Goal: Task Accomplishment & Management: Manage account settings

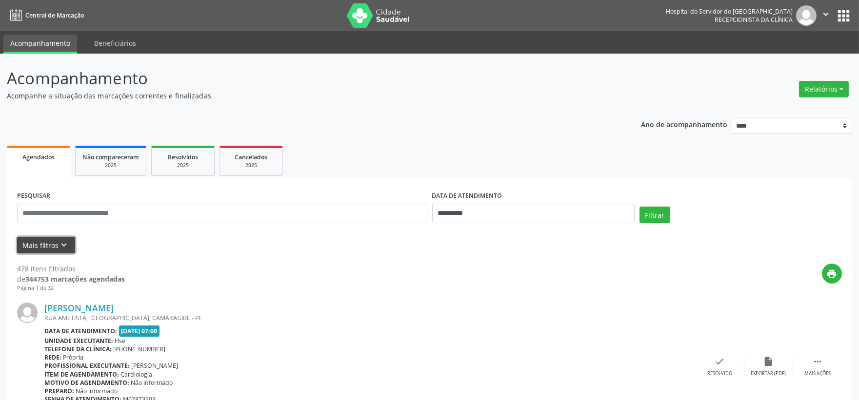
click at [32, 246] on button "Mais filtros keyboard_arrow_down" at bounding box center [46, 245] width 58 height 17
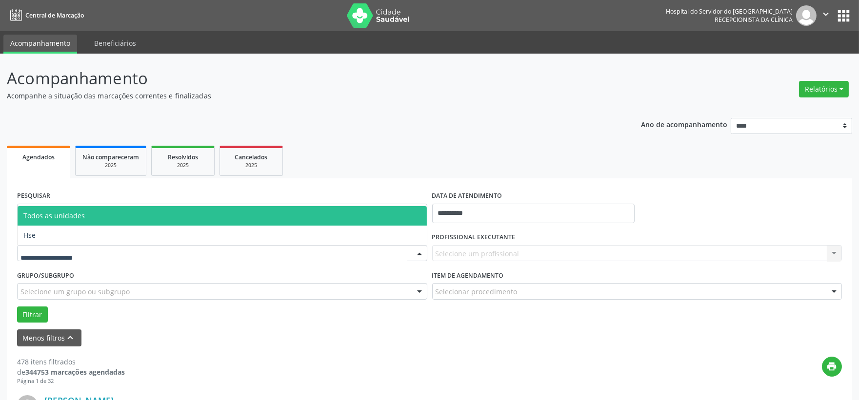
drag, startPoint x: 70, startPoint y: 251, endPoint x: 74, endPoint y: 262, distance: 11.4
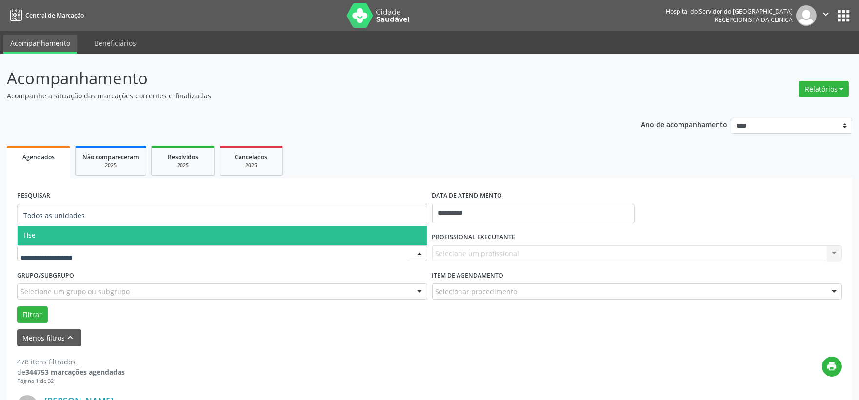
click at [39, 236] on span "Hse" at bounding box center [222, 236] width 409 height 20
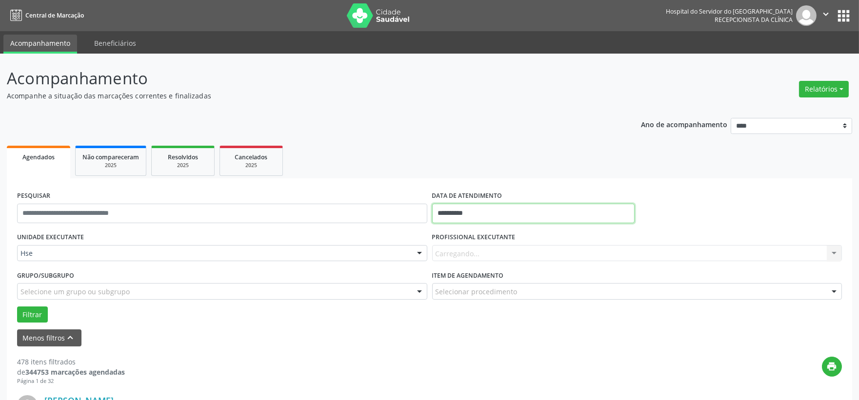
click at [497, 219] on body "**********" at bounding box center [429, 200] width 859 height 400
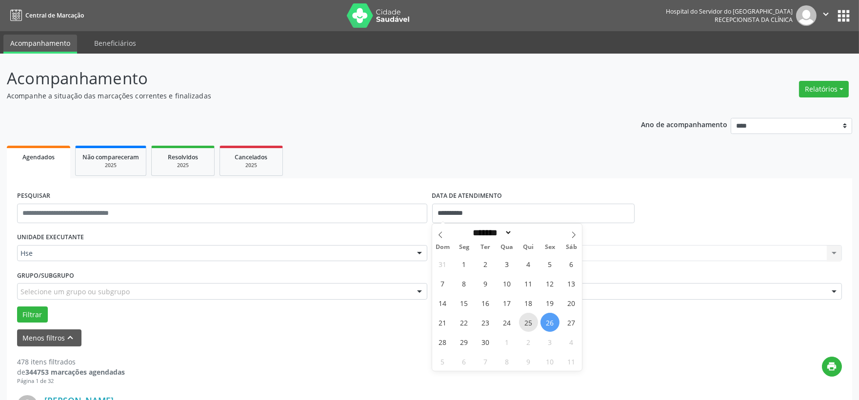
click at [527, 323] on span "25" at bounding box center [528, 322] width 19 height 19
type input "**********"
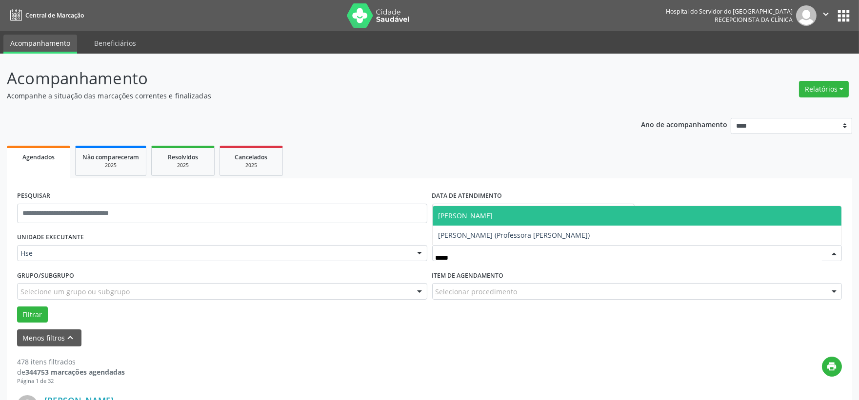
type input "******"
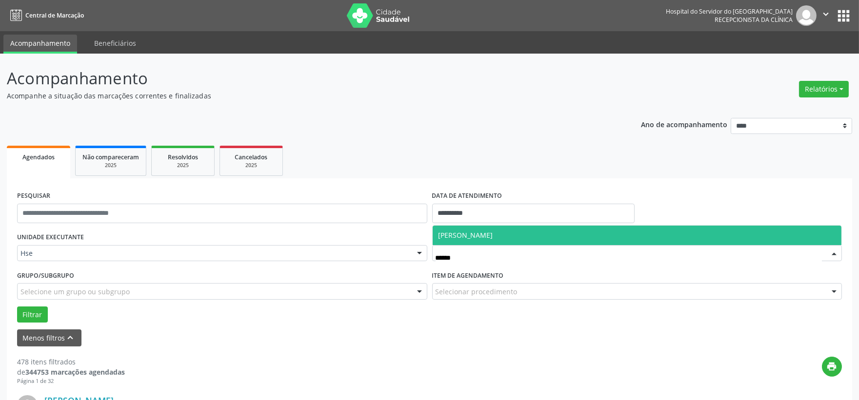
click at [485, 240] on span "[PERSON_NAME]" at bounding box center [636, 236] width 409 height 20
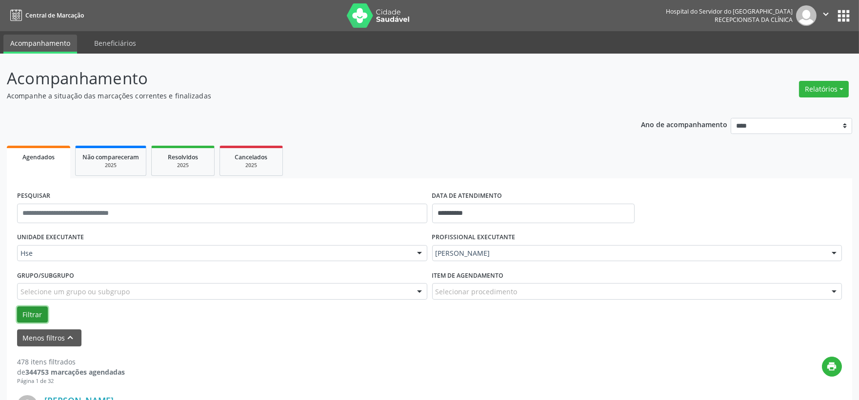
click at [33, 314] on button "Filtrar" at bounding box center [32, 315] width 31 height 17
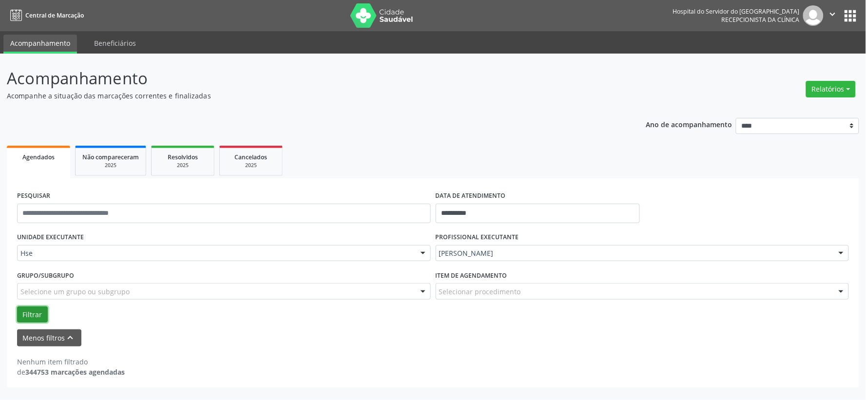
click at [36, 319] on button "Filtrar" at bounding box center [32, 315] width 31 height 17
click at [472, 210] on input "**********" at bounding box center [538, 214] width 204 height 20
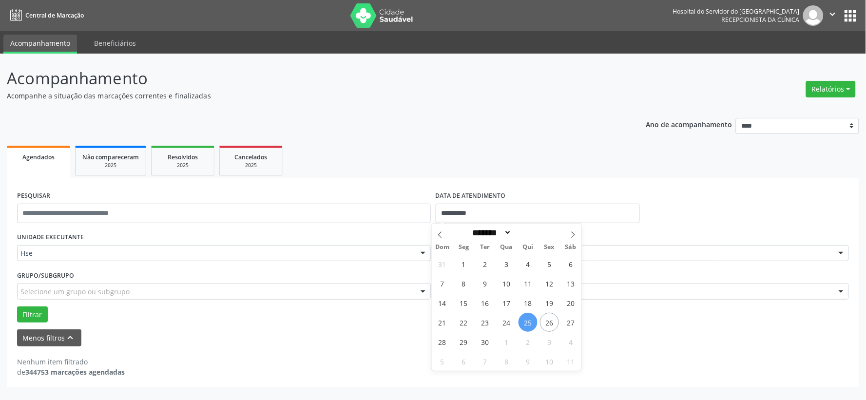
click at [532, 320] on span "25" at bounding box center [528, 322] width 19 height 19
type input "**********"
click at [525, 320] on span "25" at bounding box center [528, 322] width 19 height 19
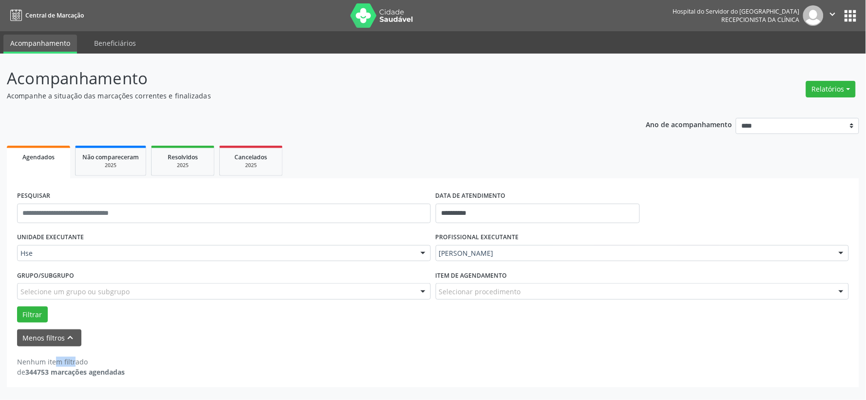
click at [525, 320] on div "Filtrar" at bounding box center [433, 315] width 837 height 17
click at [52, 321] on div "Filtrar" at bounding box center [433, 315] width 837 height 17
click at [35, 313] on button "Filtrar" at bounding box center [32, 315] width 31 height 17
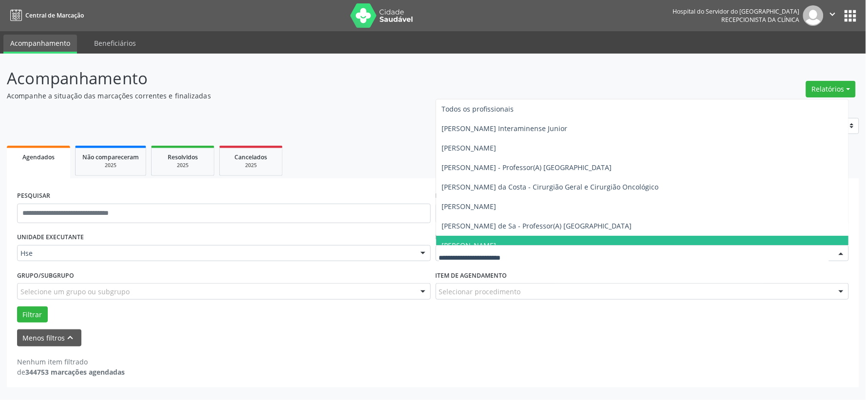
click at [508, 328] on form "**********" at bounding box center [433, 268] width 832 height 158
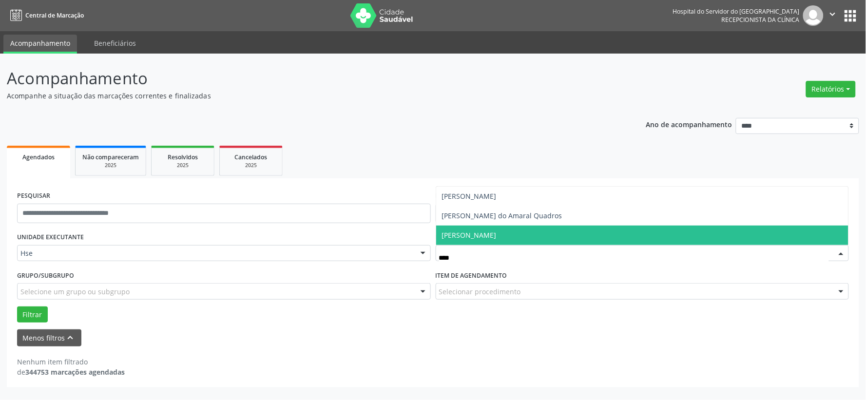
type input "*****"
click at [497, 231] on span "[PERSON_NAME]" at bounding box center [469, 235] width 55 height 9
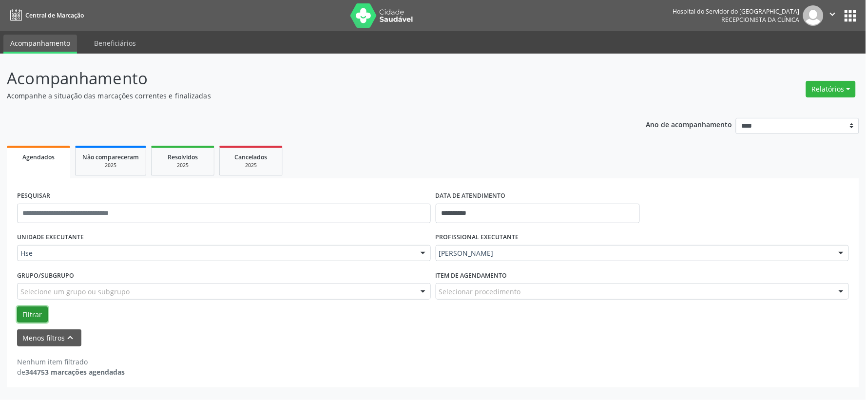
click at [43, 307] on button "Filtrar" at bounding box center [32, 315] width 31 height 17
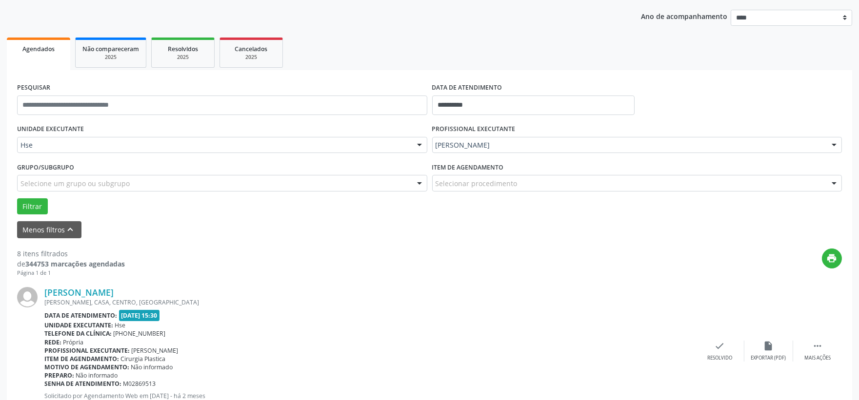
scroll to position [162, 0]
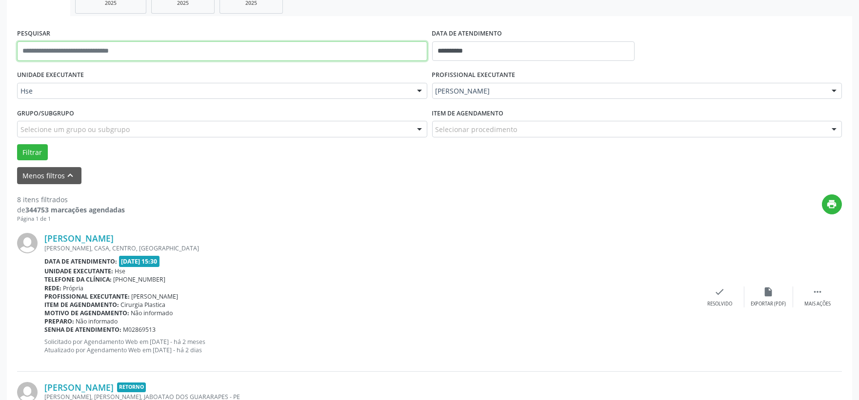
click at [208, 47] on input "text" at bounding box center [222, 51] width 410 height 20
click at [17, 144] on button "Filtrar" at bounding box center [32, 152] width 31 height 17
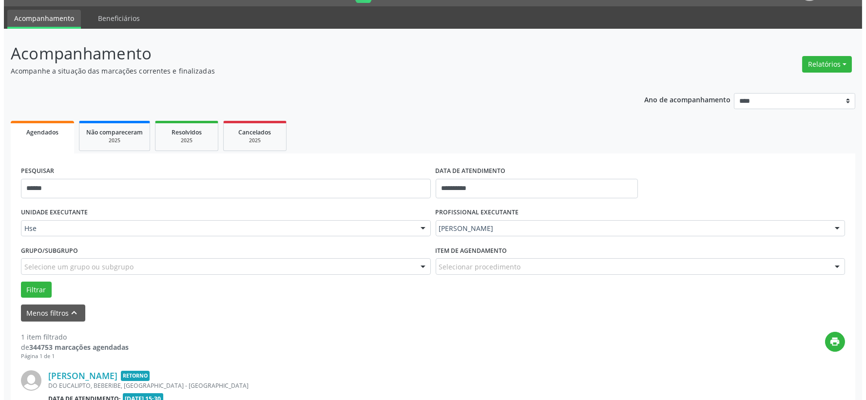
scroll to position [150, 0]
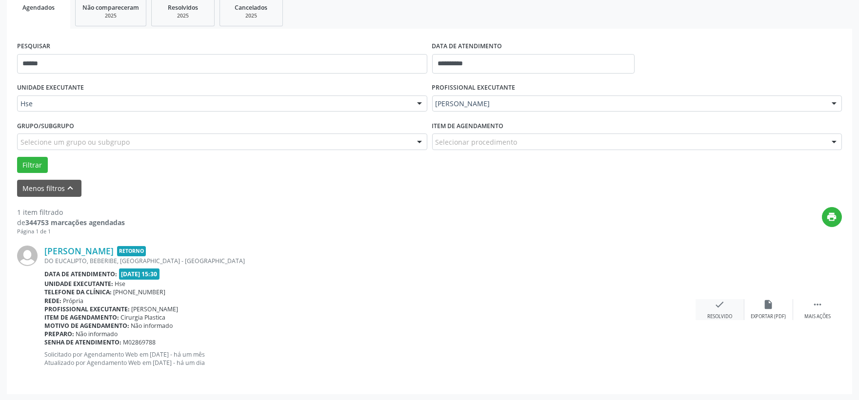
click at [703, 306] on div "check Resolvido" at bounding box center [719, 309] width 49 height 21
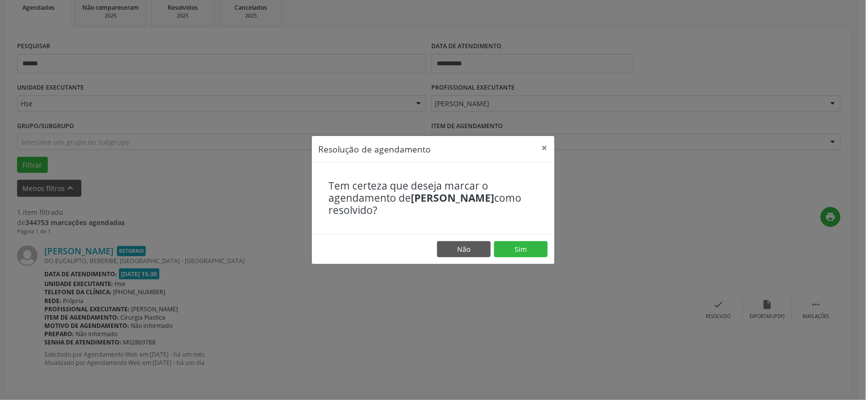
click at [540, 257] on footer "Não Sim" at bounding box center [433, 249] width 243 height 31
click at [534, 252] on button "Sim" at bounding box center [521, 249] width 54 height 17
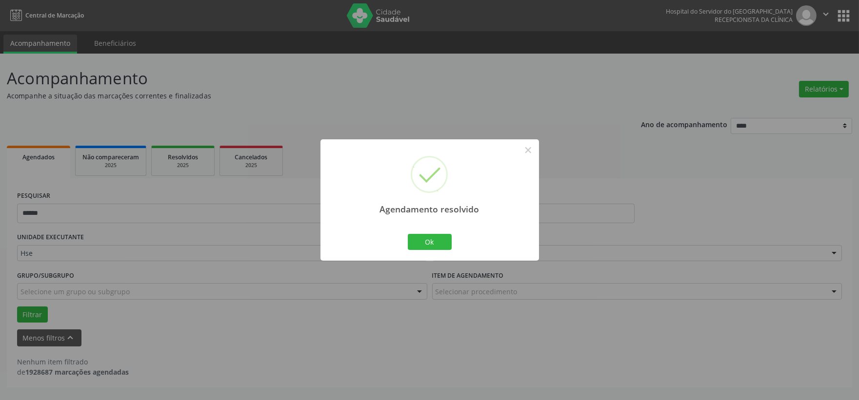
scroll to position [0, 0]
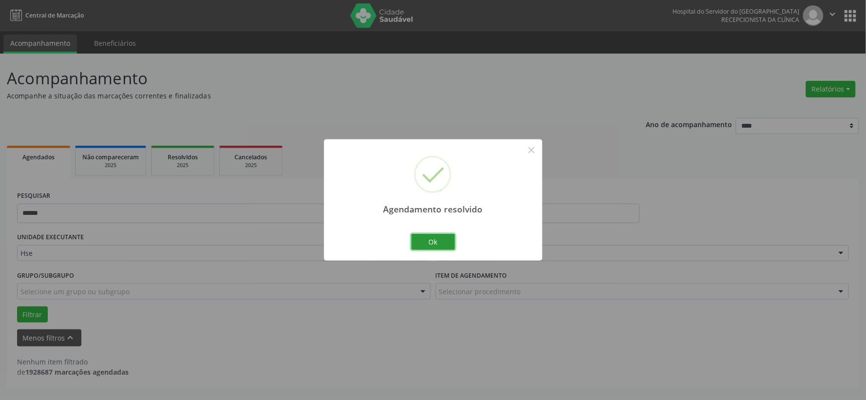
drag, startPoint x: 443, startPoint y: 235, endPoint x: 343, endPoint y: 194, distance: 108.2
click at [441, 234] on button "Ok" at bounding box center [433, 242] width 44 height 17
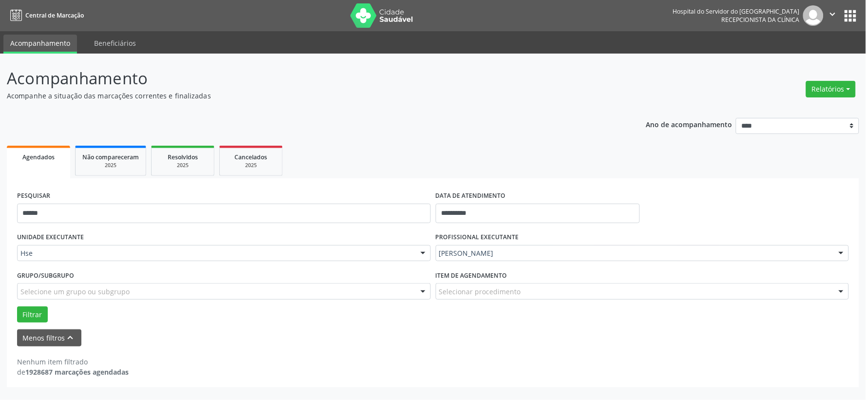
click at [339, 192] on div "PESQUISAR ******" at bounding box center [224, 209] width 419 height 41
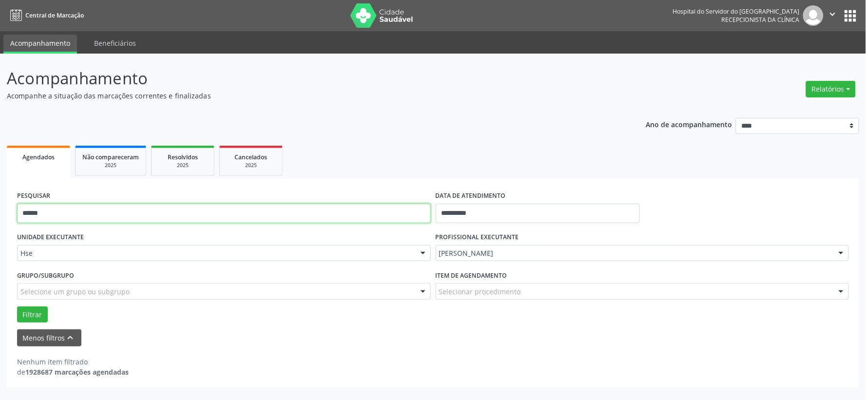
click at [332, 209] on input "******" at bounding box center [224, 214] width 414 height 20
click at [332, 210] on input "******" at bounding box center [224, 214] width 414 height 20
type input "****"
click at [17, 307] on button "Filtrar" at bounding box center [32, 315] width 31 height 17
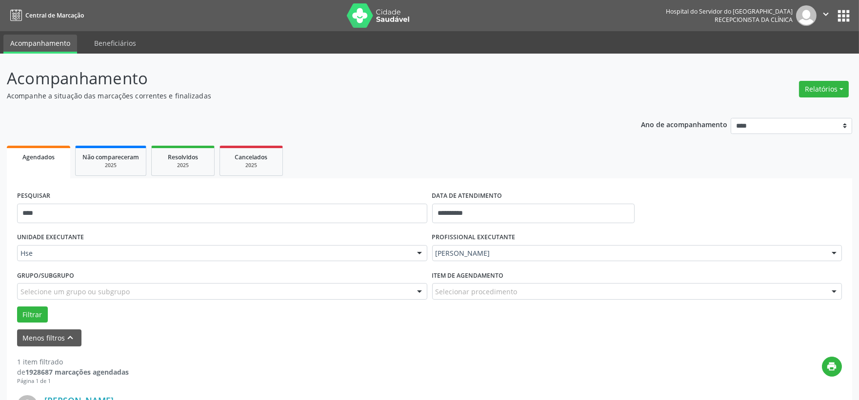
click at [377, 10] on img at bounding box center [378, 15] width 63 height 24
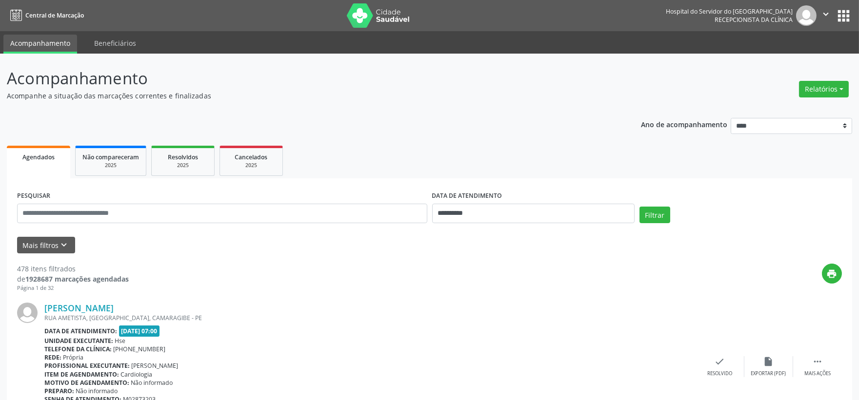
click at [385, 20] on img at bounding box center [378, 15] width 63 height 24
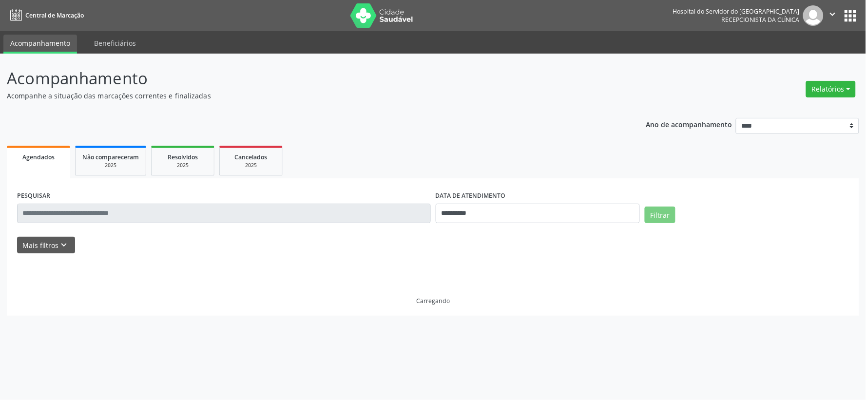
click at [831, 92] on button "Relatórios" at bounding box center [831, 89] width 50 height 17
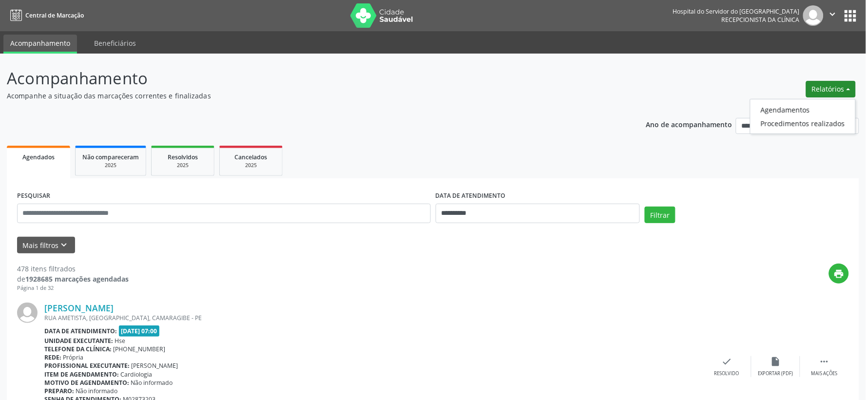
click at [344, 148] on ul "Agendados Não compareceram 2025 Resolvidos 2025 Cancelados 2025" at bounding box center [433, 160] width 853 height 35
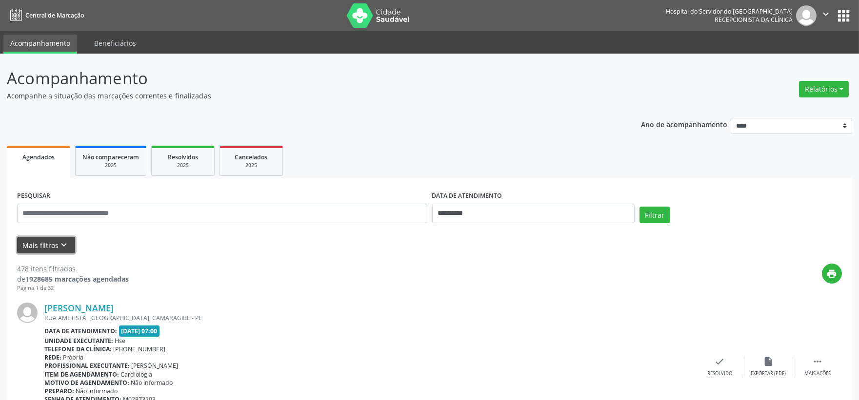
click at [46, 244] on button "Mais filtros keyboard_arrow_down" at bounding box center [46, 245] width 58 height 17
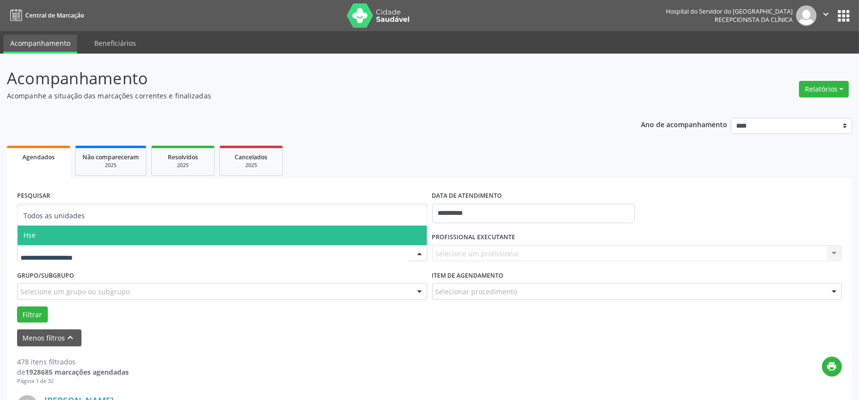
click at [75, 226] on span "Hse" at bounding box center [222, 236] width 409 height 20
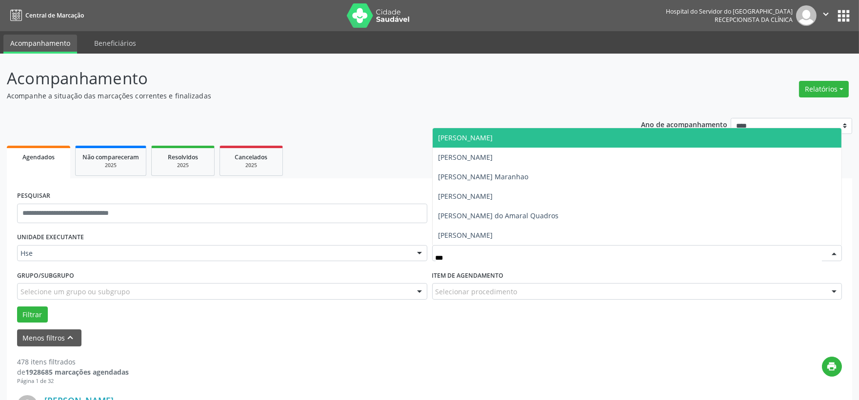
type input "****"
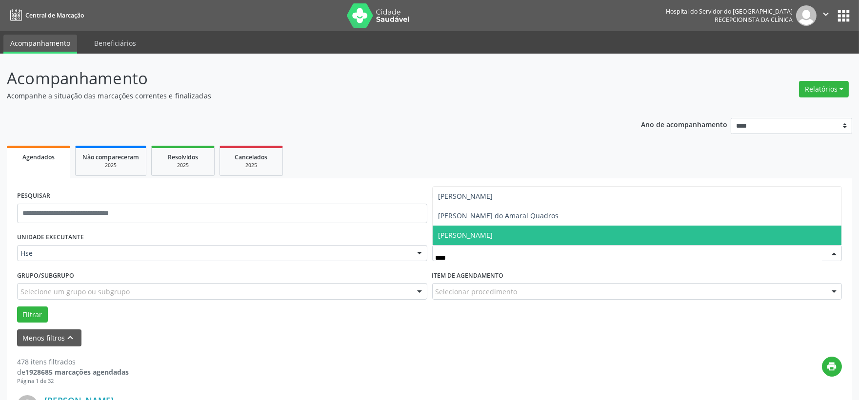
click at [460, 234] on span "[PERSON_NAME]" at bounding box center [465, 235] width 55 height 9
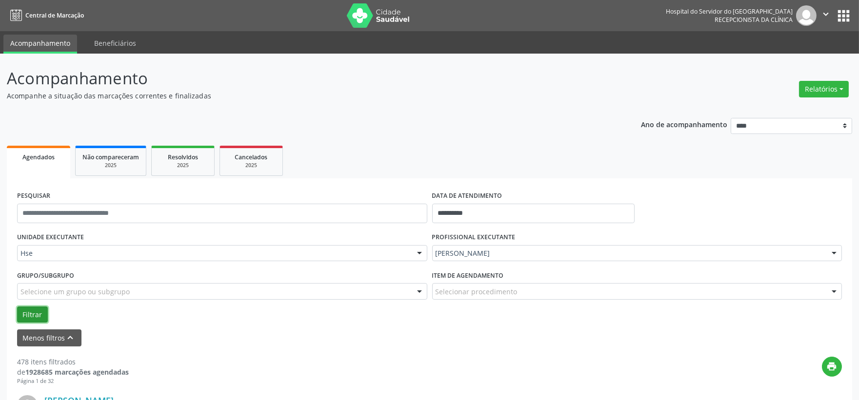
click at [23, 315] on button "Filtrar" at bounding box center [32, 315] width 31 height 17
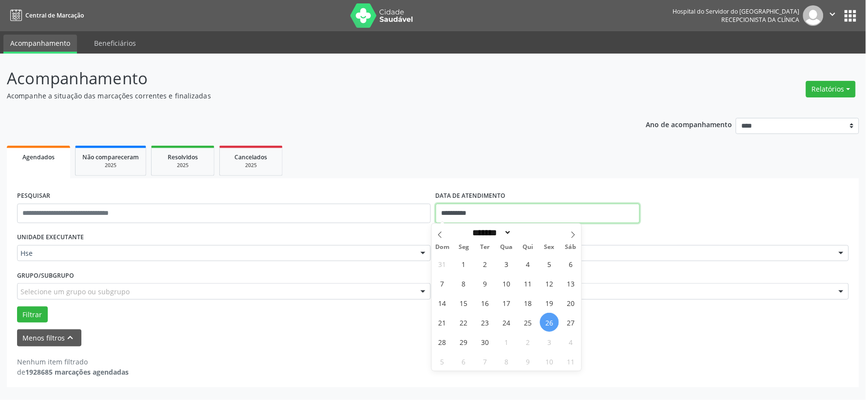
click at [461, 213] on input "**********" at bounding box center [538, 214] width 204 height 20
click at [527, 319] on span "25" at bounding box center [528, 322] width 19 height 19
type input "**********"
click at [526, 319] on span "25" at bounding box center [528, 322] width 19 height 19
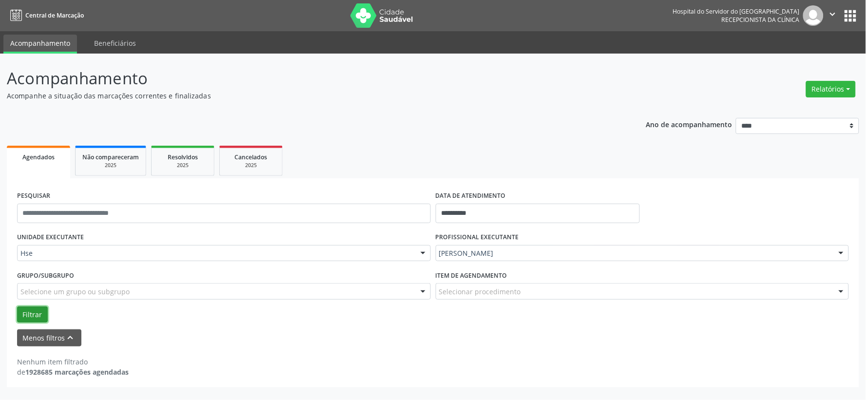
click at [32, 316] on button "Filtrar" at bounding box center [32, 315] width 31 height 17
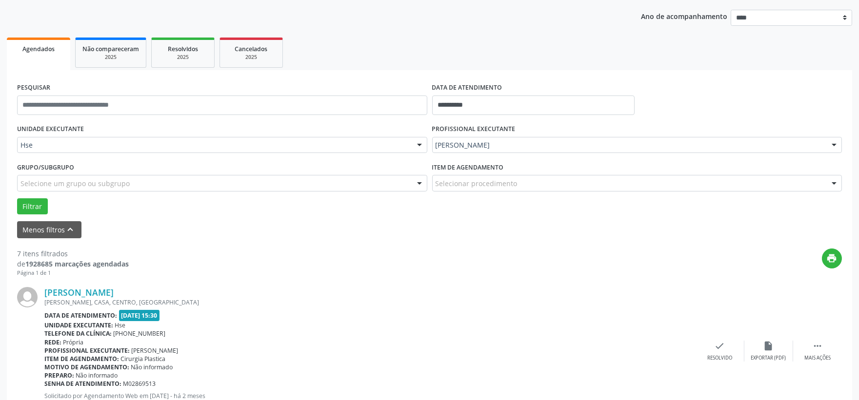
scroll to position [162, 0]
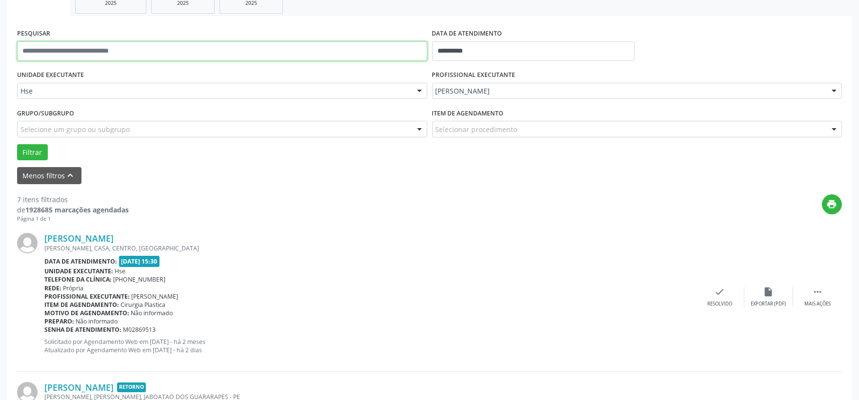
click at [140, 48] on input "text" at bounding box center [222, 51] width 410 height 20
click at [17, 144] on button "Filtrar" at bounding box center [32, 152] width 31 height 17
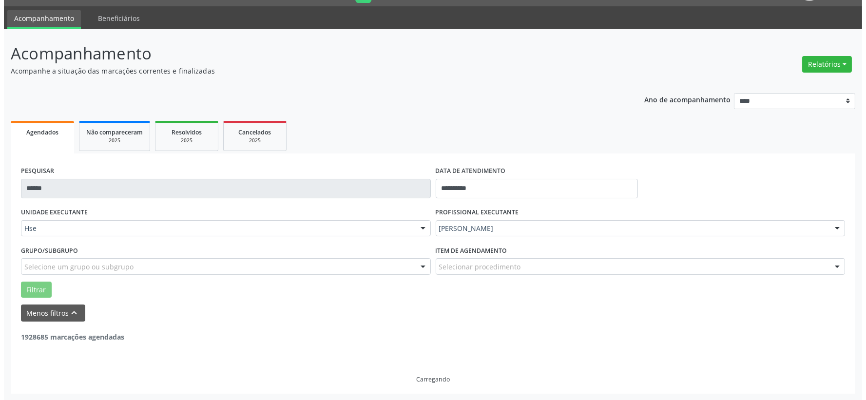
scroll to position [150, 0]
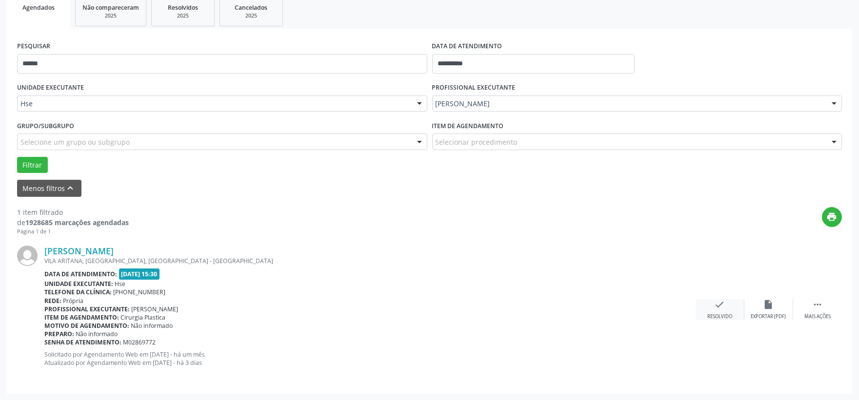
click at [713, 308] on div "check Resolvido" at bounding box center [719, 309] width 49 height 21
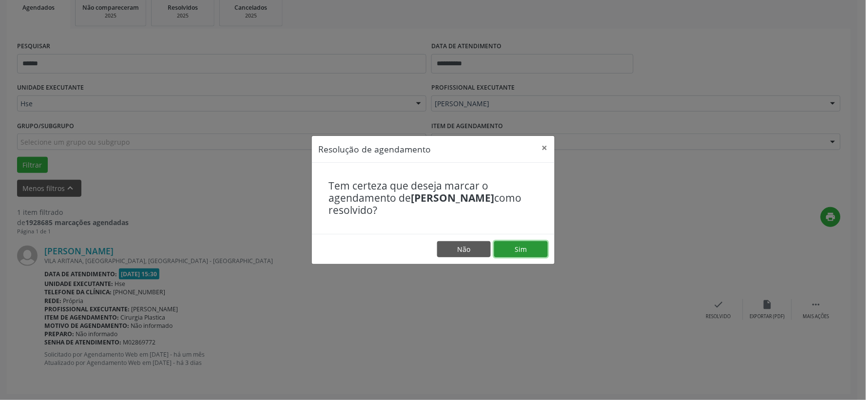
click at [525, 252] on button "Sim" at bounding box center [521, 249] width 54 height 17
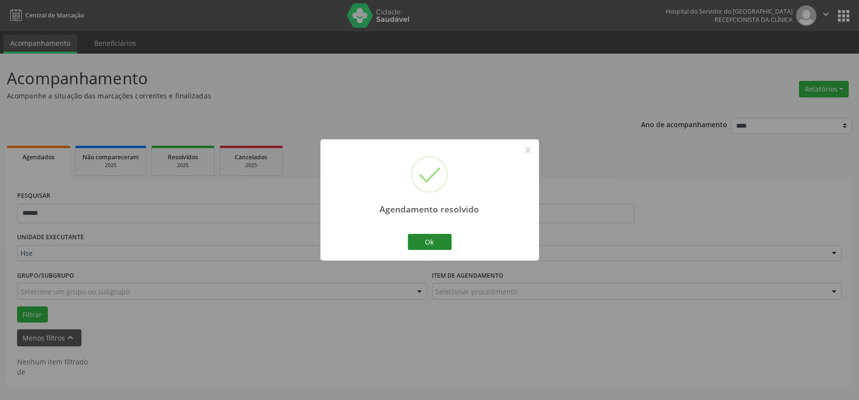
scroll to position [0, 0]
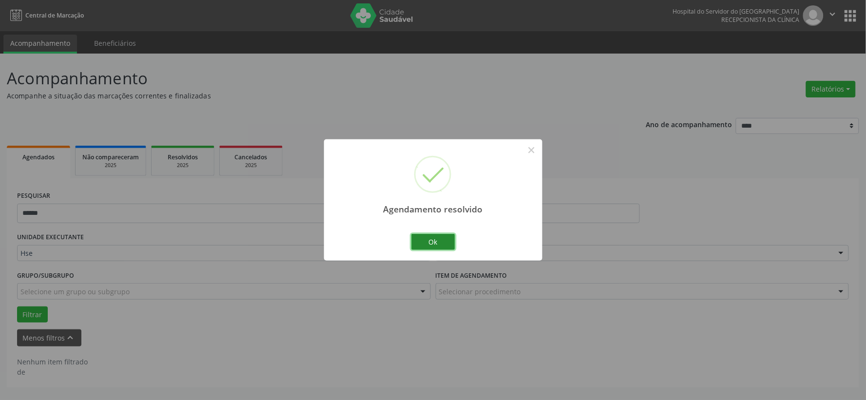
click at [430, 246] on button "Ok" at bounding box center [433, 242] width 44 height 17
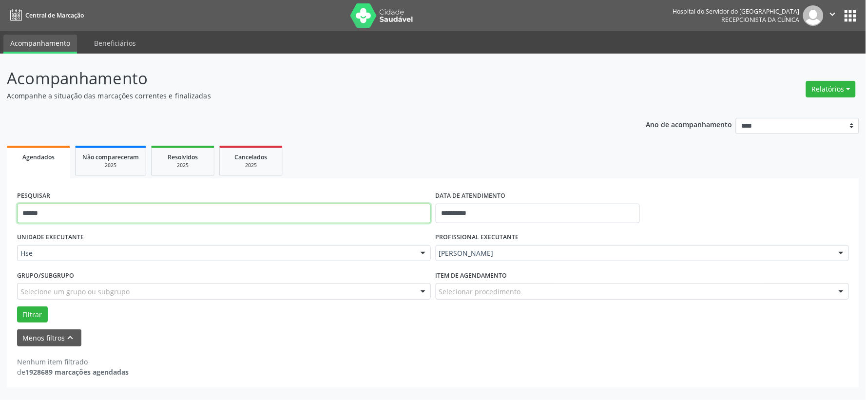
click at [198, 207] on input "******" at bounding box center [224, 214] width 414 height 20
click at [17, 307] on button "Filtrar" at bounding box center [32, 315] width 31 height 17
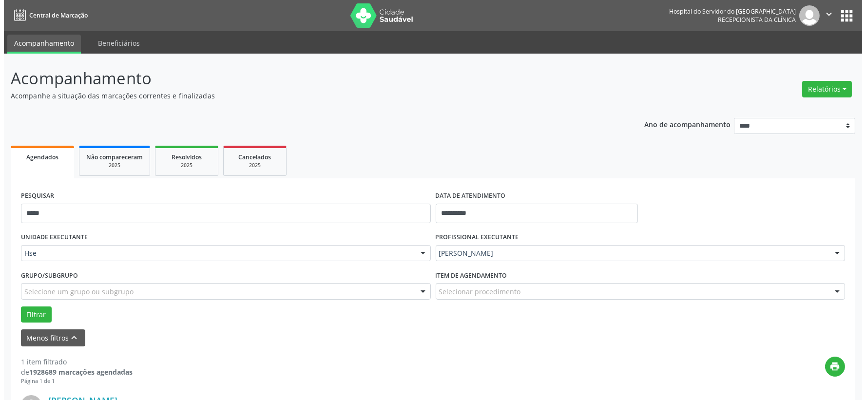
scroll to position [150, 0]
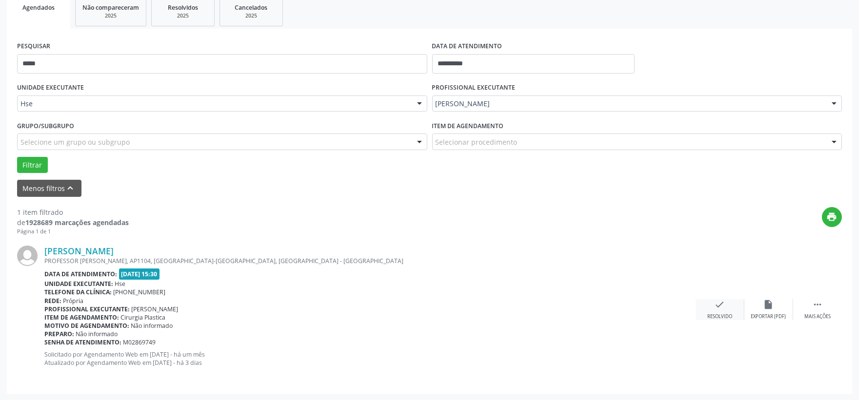
click at [722, 313] on div "Resolvido" at bounding box center [719, 316] width 25 height 7
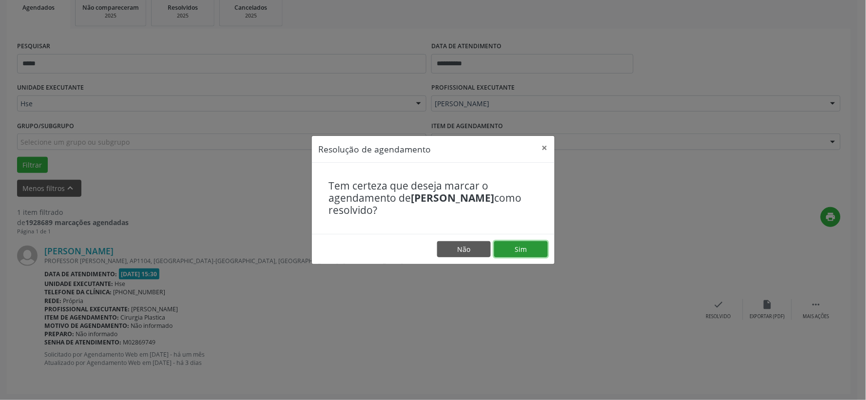
click at [521, 254] on button "Sim" at bounding box center [521, 249] width 54 height 17
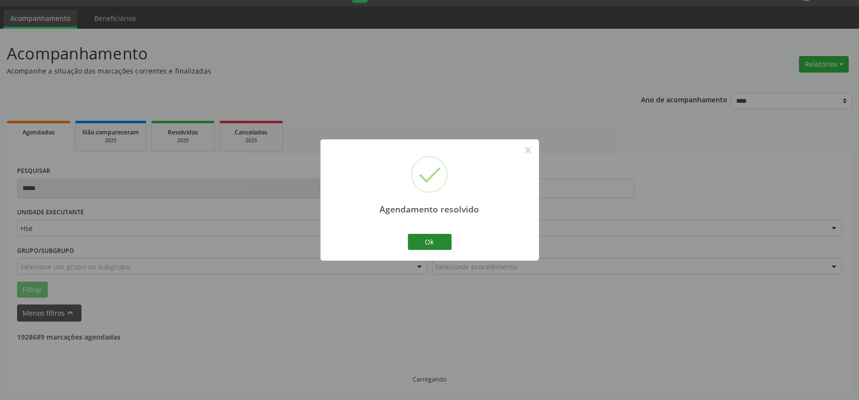
scroll to position [0, 0]
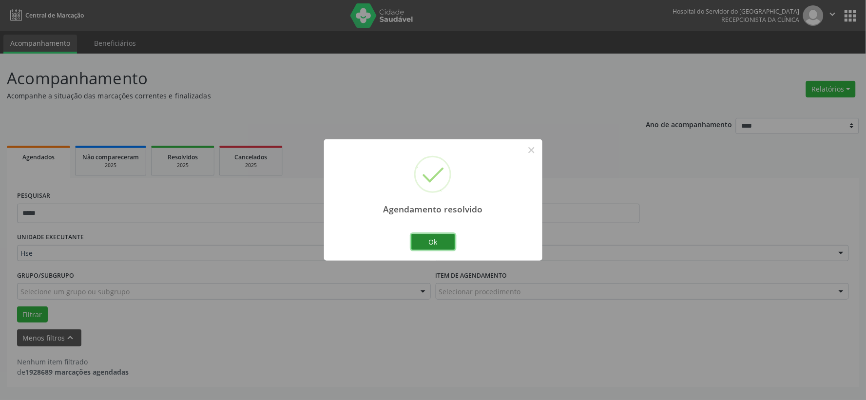
click at [425, 244] on button "Ok" at bounding box center [433, 242] width 44 height 17
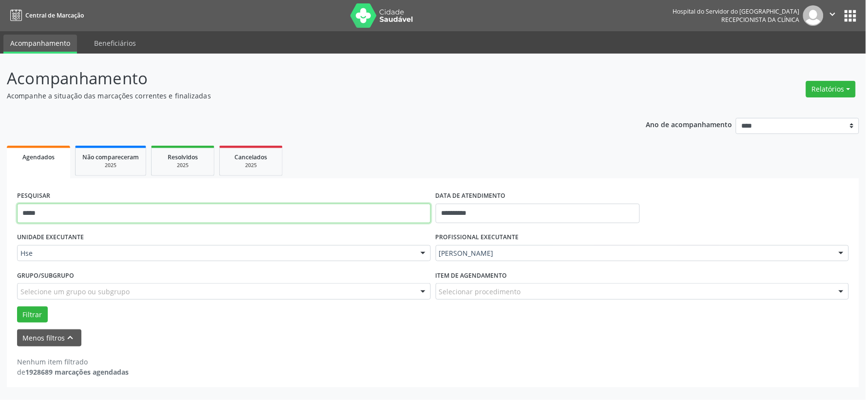
click at [327, 207] on input "*****" at bounding box center [224, 214] width 414 height 20
type input "******"
click at [17, 307] on button "Filtrar" at bounding box center [32, 315] width 31 height 17
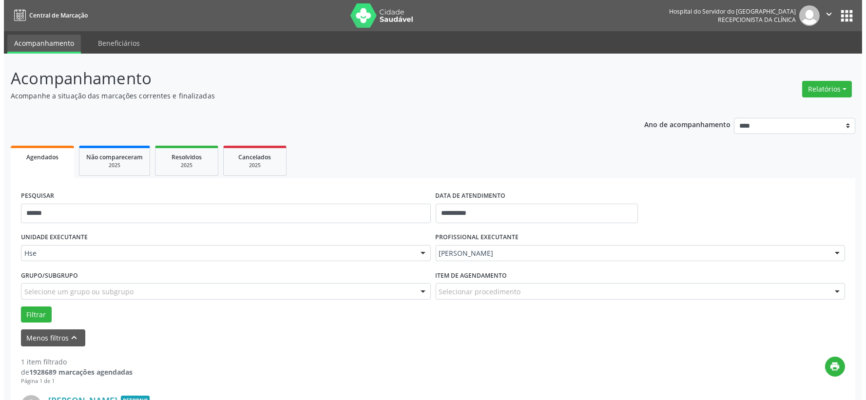
scroll to position [150, 0]
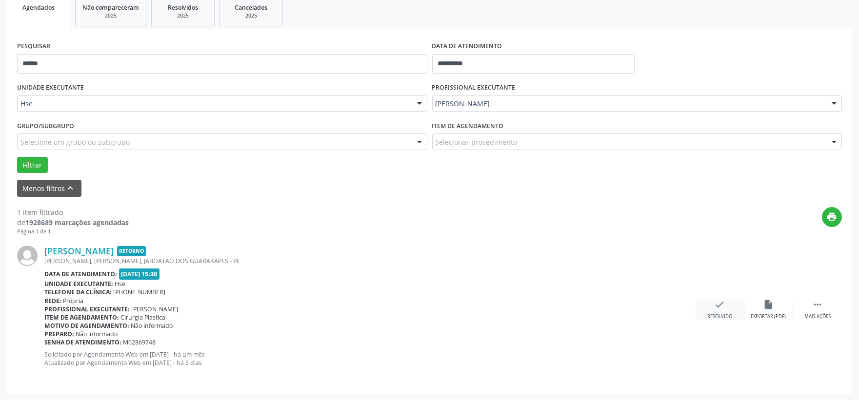
click at [723, 313] on div "Resolvido" at bounding box center [719, 316] width 25 height 7
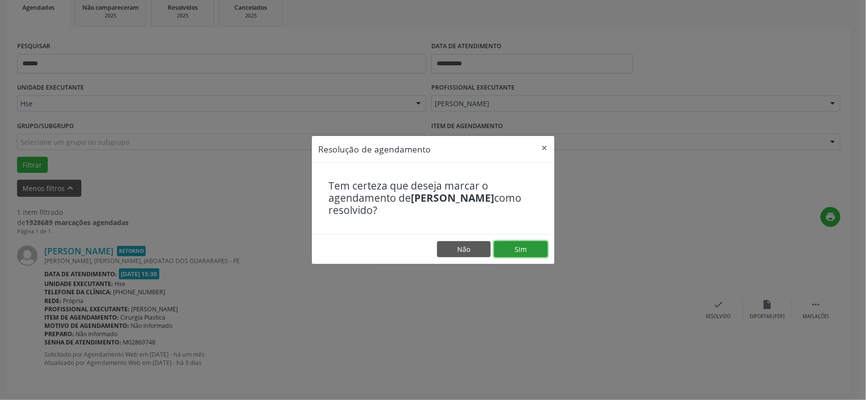
click at [513, 245] on button "Sim" at bounding box center [521, 249] width 54 height 17
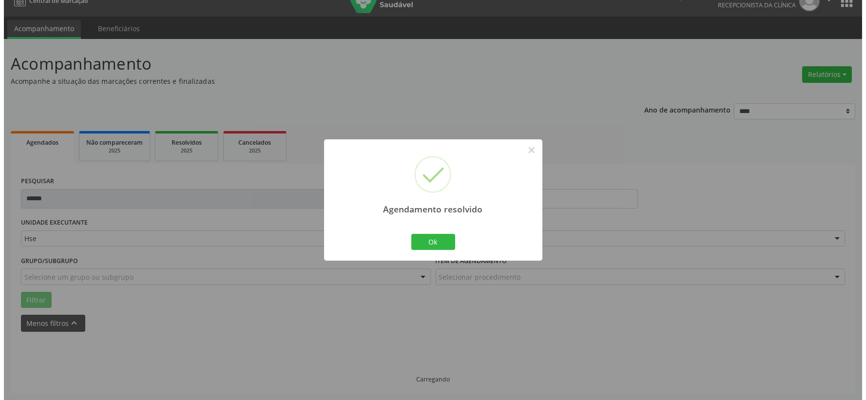
scroll to position [0, 0]
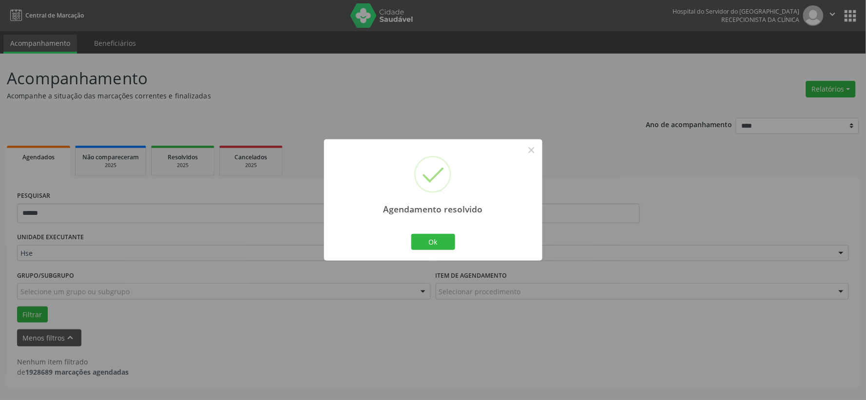
click at [831, 85] on div "Agendamento resolvido × Ok Cancel" at bounding box center [433, 200] width 866 height 400
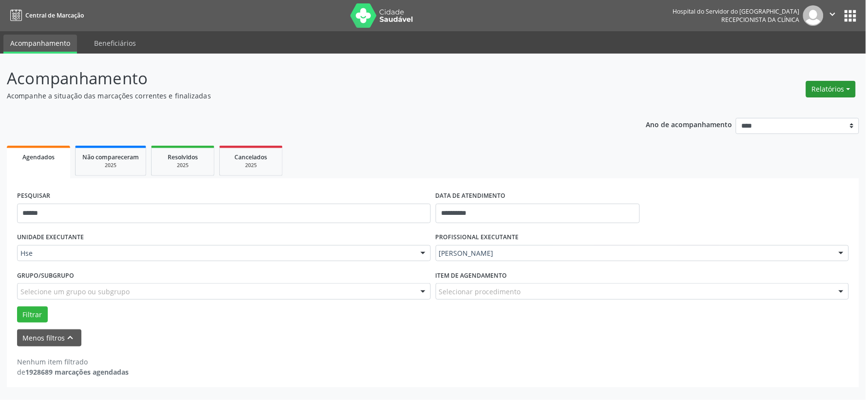
drag, startPoint x: 833, startPoint y: 87, endPoint x: 842, endPoint y: 86, distance: 9.8
click at [840, 88] on button "Relatórios" at bounding box center [831, 89] width 50 height 17
click at [792, 108] on link "Agendamentos" at bounding box center [803, 110] width 105 height 14
select select "*"
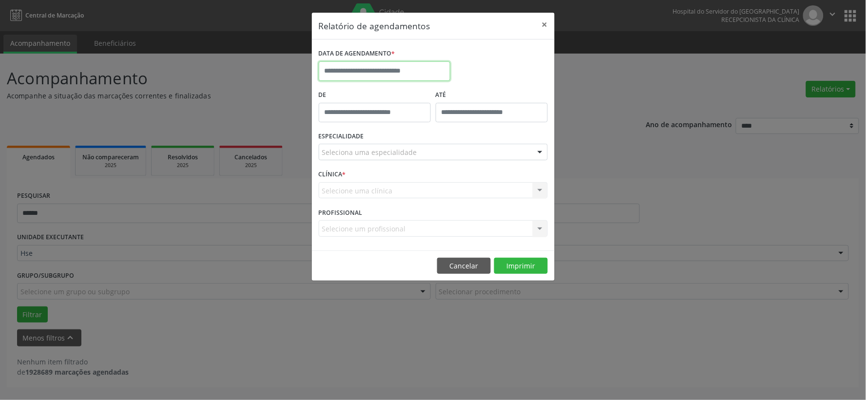
drag, startPoint x: 359, startPoint y: 65, endPoint x: 368, endPoint y: 79, distance: 16.0
click at [368, 79] on input "text" at bounding box center [385, 71] width 132 height 20
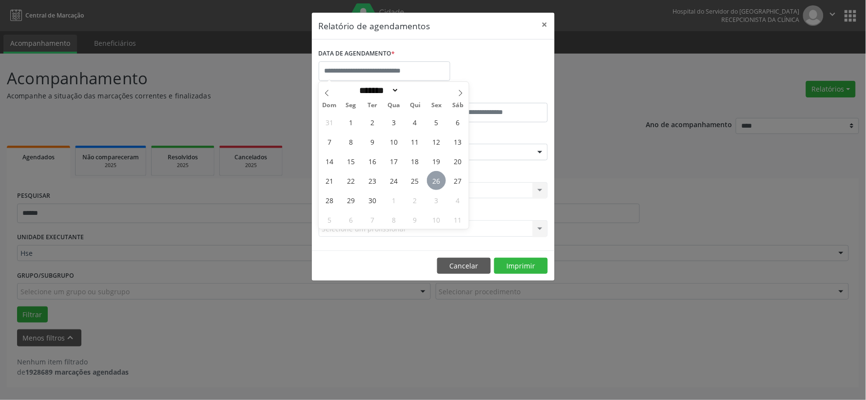
click at [436, 179] on span "26" at bounding box center [436, 180] width 19 height 19
type input "**********"
click at [435, 179] on span "26" at bounding box center [436, 180] width 19 height 19
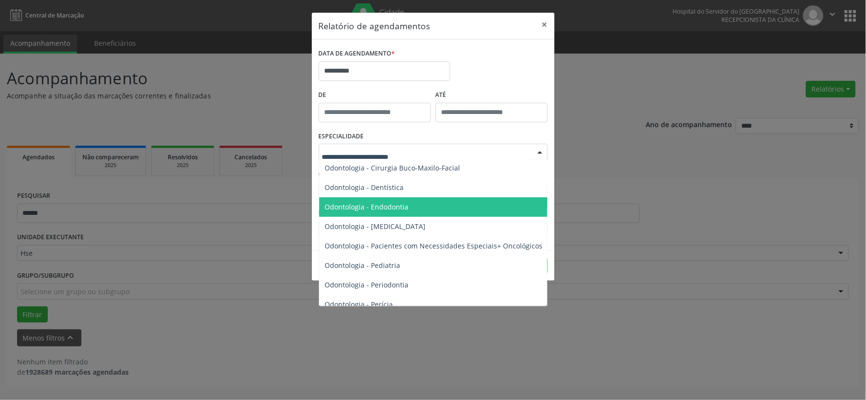
scroll to position [1300, 0]
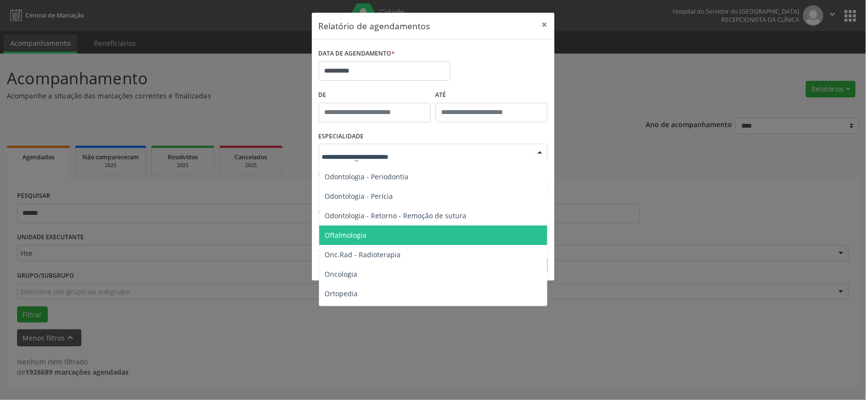
click at [368, 234] on span "Oftalmologia" at bounding box center [434, 236] width 230 height 20
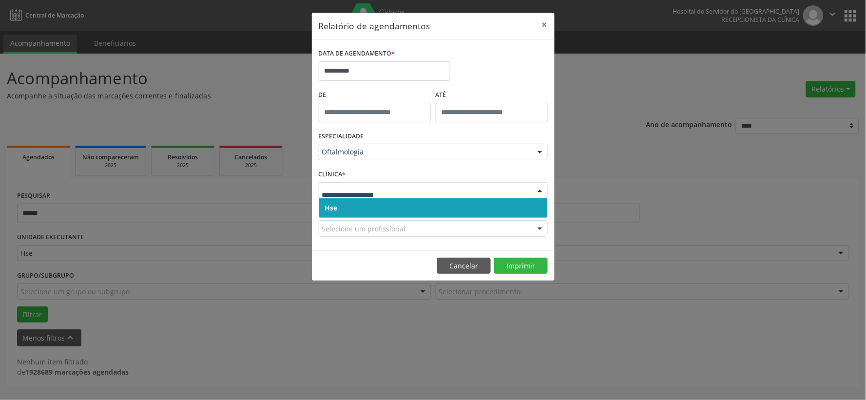
drag, startPoint x: 361, startPoint y: 203, endPoint x: 364, endPoint y: 196, distance: 8.1
click at [362, 203] on span "Hse" at bounding box center [433, 208] width 228 height 20
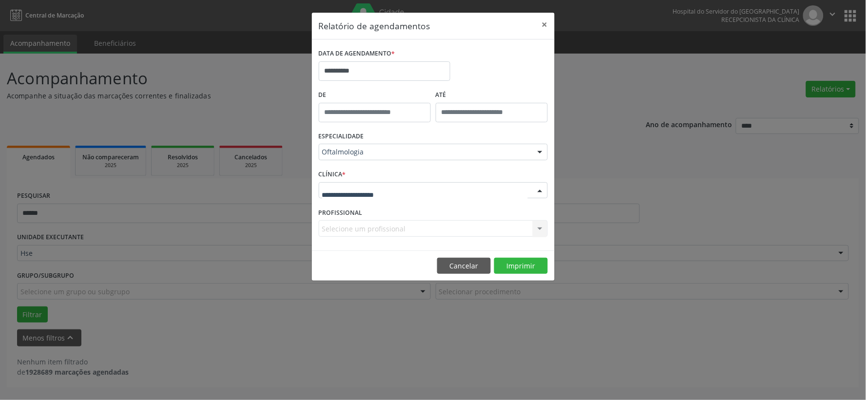
drag, startPoint x: 365, startPoint y: 193, endPoint x: 368, endPoint y: 204, distance: 11.1
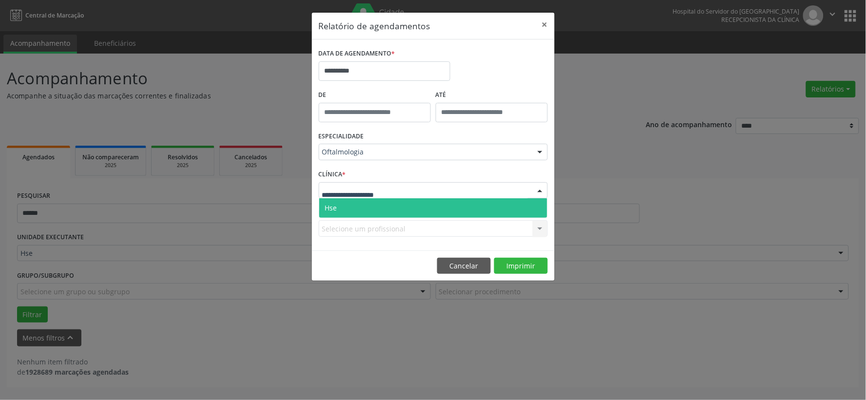
click at [367, 208] on span "Hse" at bounding box center [433, 208] width 228 height 20
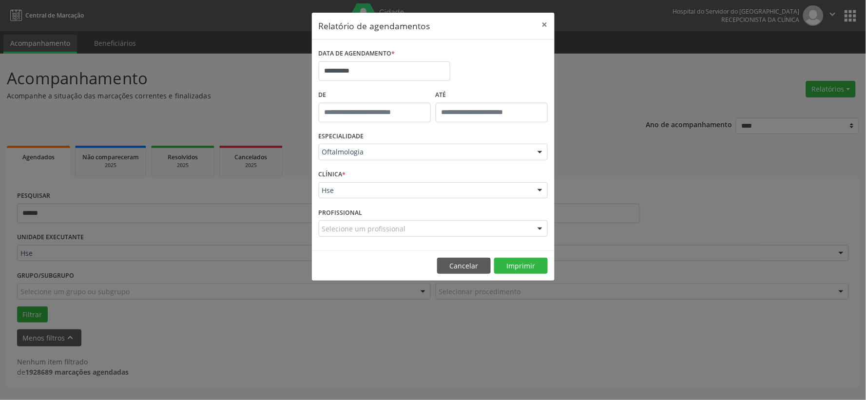
click at [361, 220] on label "PROFISSIONAL" at bounding box center [341, 212] width 44 height 15
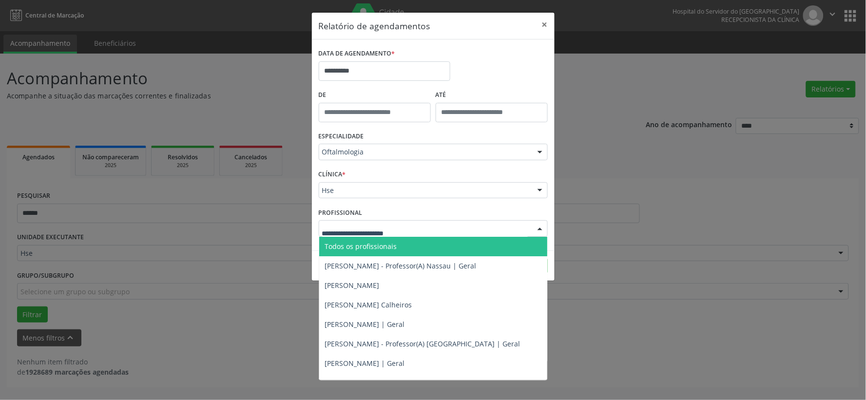
drag, startPoint x: 540, startPoint y: 226, endPoint x: 486, endPoint y: 233, distance: 55.0
click at [542, 227] on div at bounding box center [540, 229] width 15 height 17
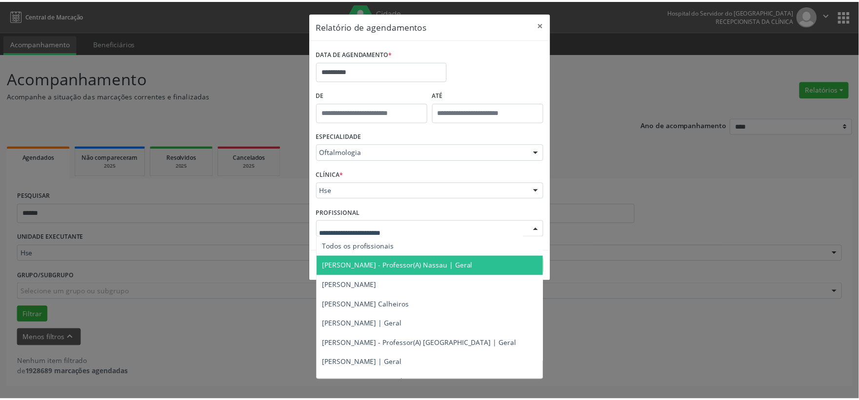
scroll to position [108, 0]
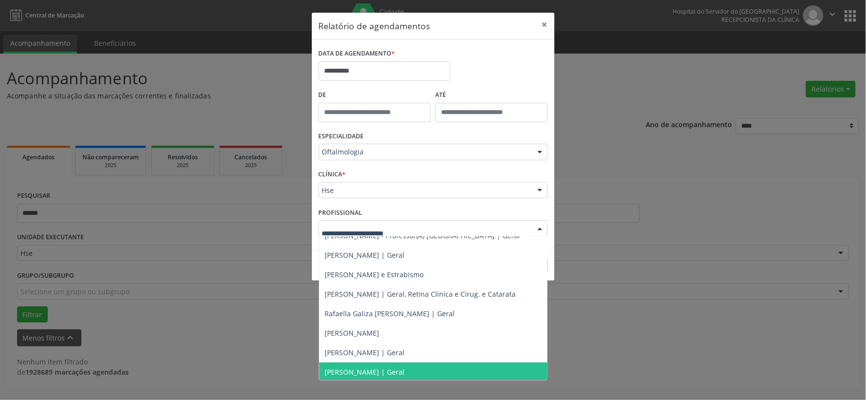
click at [405, 368] on span "[PERSON_NAME] | Geral" at bounding box center [365, 372] width 80 height 9
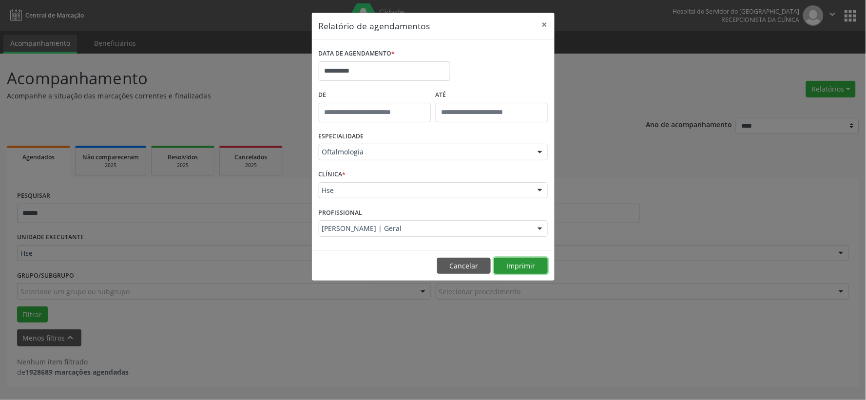
click at [518, 261] on button "Imprimir" at bounding box center [521, 266] width 54 height 17
drag, startPoint x: 539, startPoint y: 26, endPoint x: 373, endPoint y: 41, distance: 166.4
click at [538, 26] on button "×" at bounding box center [545, 25] width 20 height 24
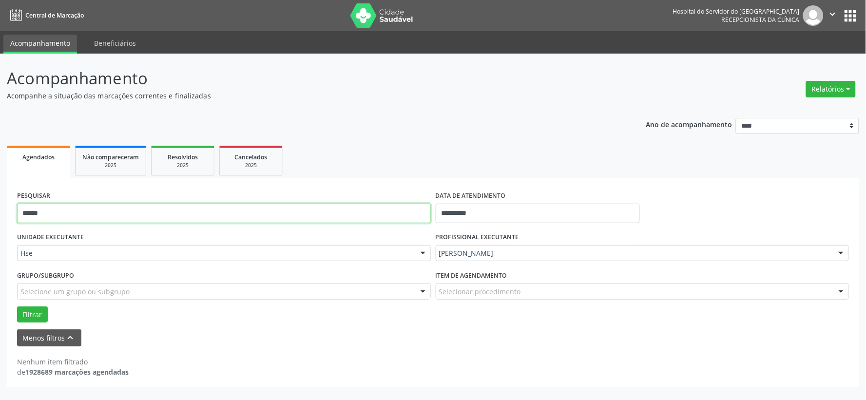
click at [201, 206] on input "******" at bounding box center [224, 214] width 414 height 20
click at [17, 307] on button "Filtrar" at bounding box center [32, 315] width 31 height 17
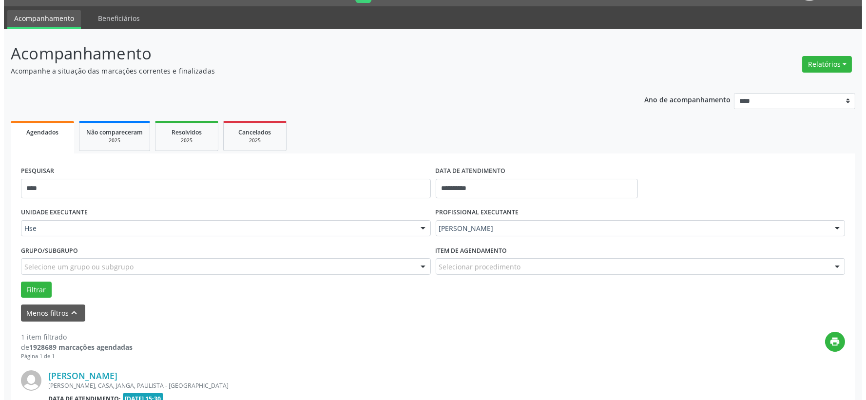
scroll to position [150, 0]
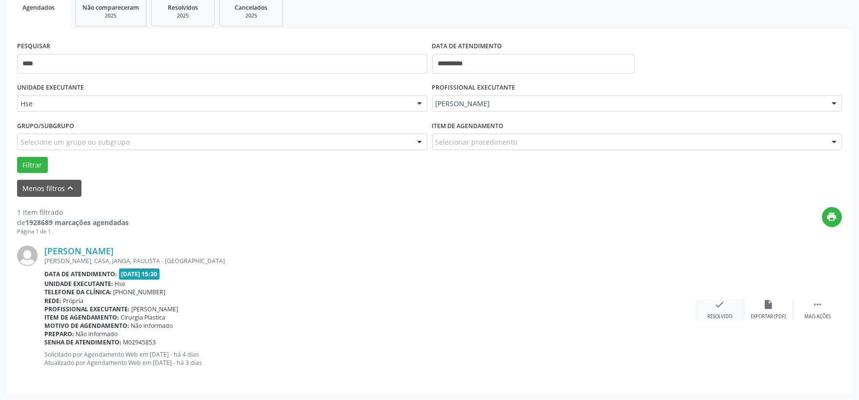
click at [709, 311] on div "check Resolvido" at bounding box center [719, 309] width 49 height 21
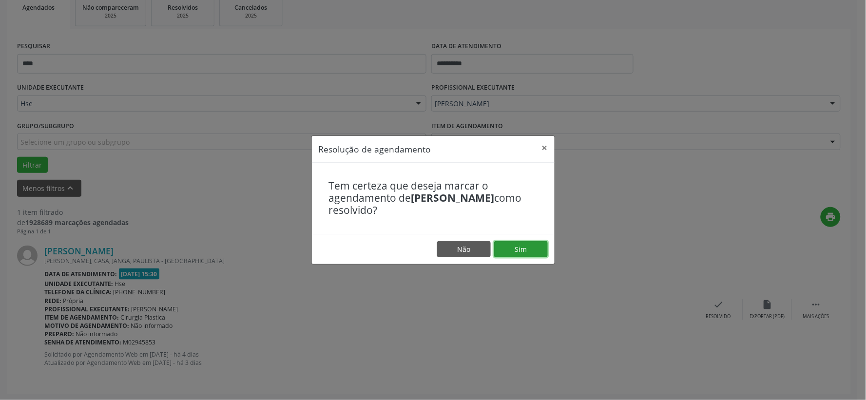
click at [518, 255] on button "Sim" at bounding box center [521, 249] width 54 height 17
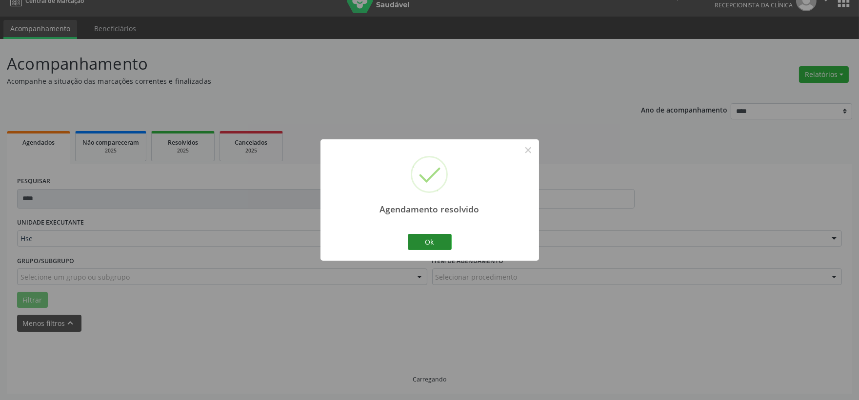
scroll to position [25, 0]
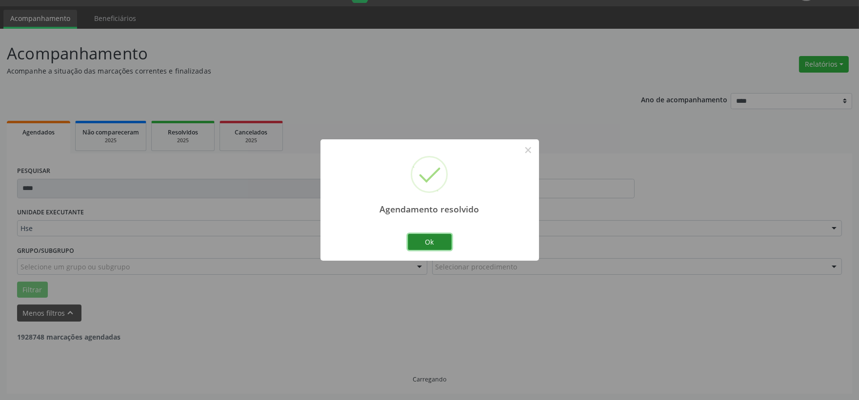
click at [432, 244] on button "Ok" at bounding box center [430, 242] width 44 height 17
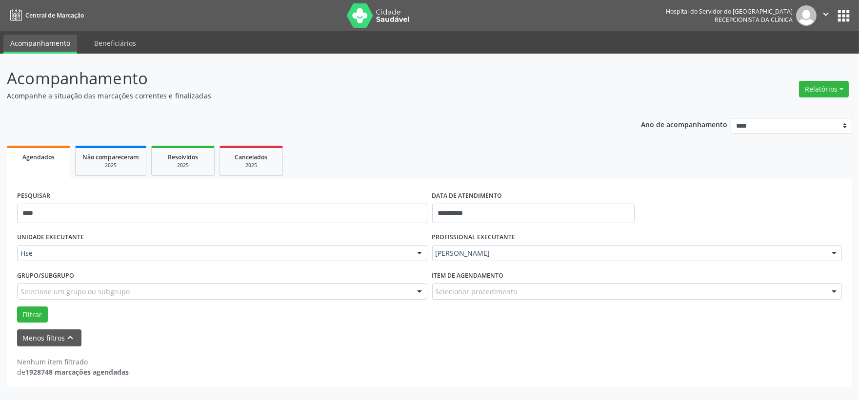
scroll to position [0, 0]
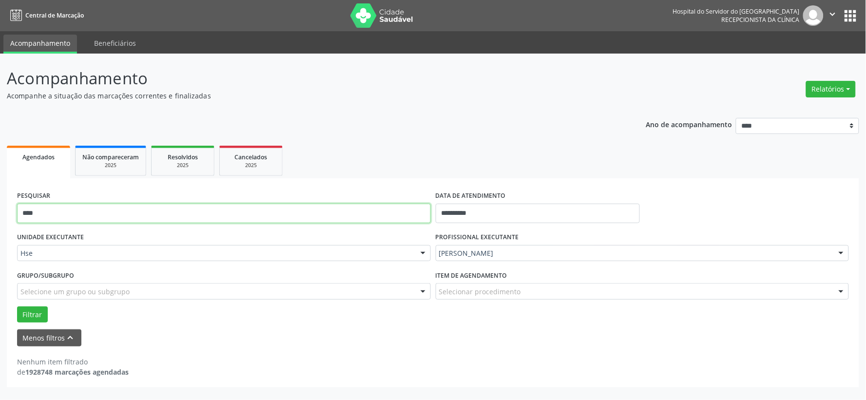
click at [318, 220] on input "****" at bounding box center [224, 214] width 414 height 20
type input "****"
click at [17, 307] on button "Filtrar" at bounding box center [32, 315] width 31 height 17
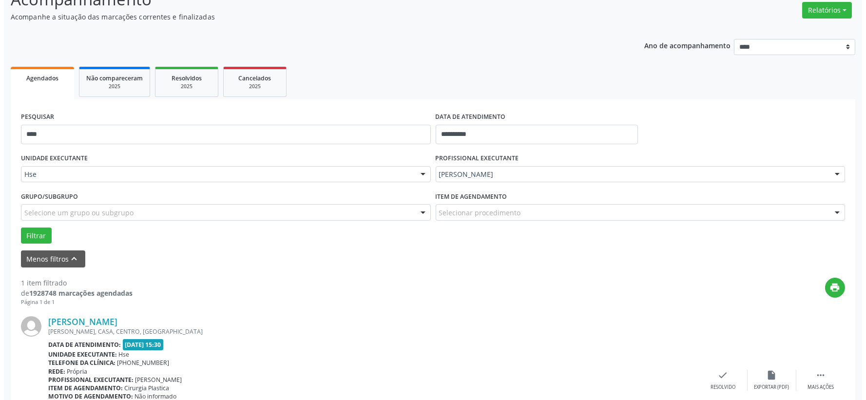
scroll to position [150, 0]
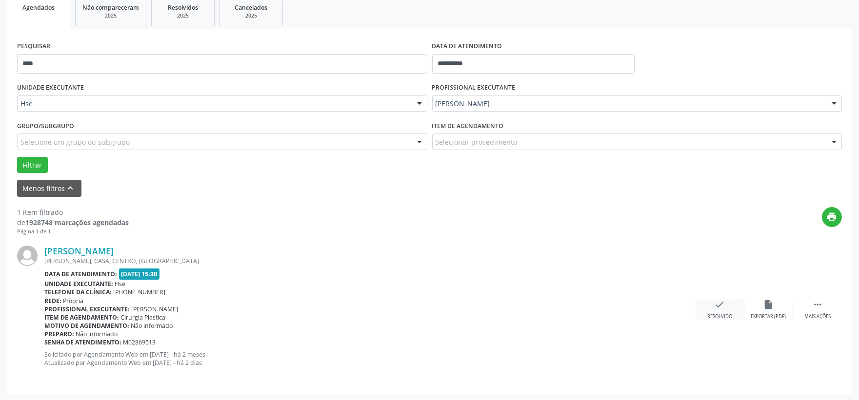
click at [717, 310] on div "check Resolvido" at bounding box center [719, 309] width 49 height 21
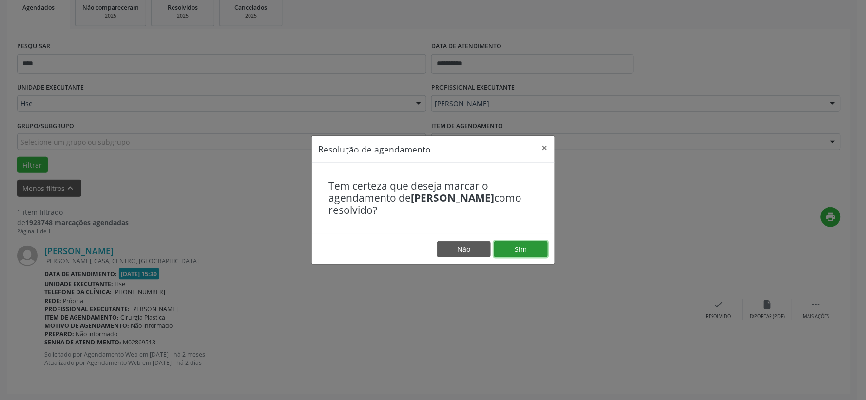
click at [531, 253] on button "Sim" at bounding box center [521, 249] width 54 height 17
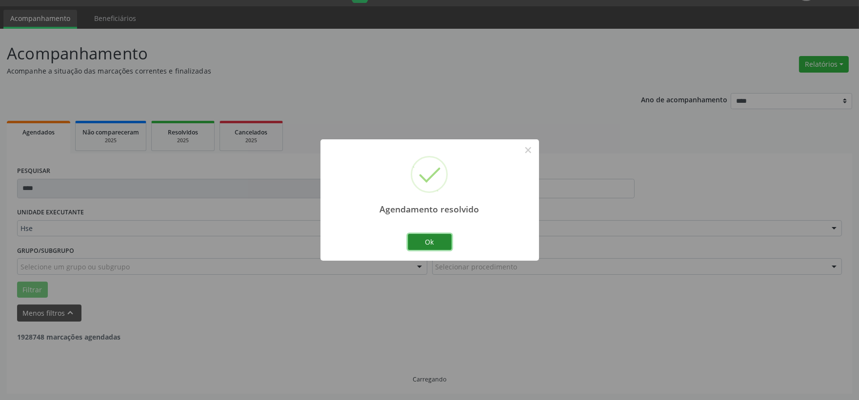
scroll to position [0, 0]
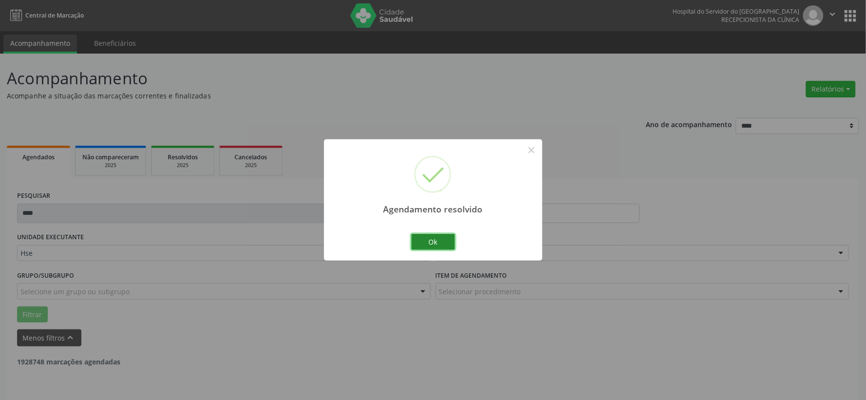
click at [444, 241] on button "Ok" at bounding box center [433, 242] width 44 height 17
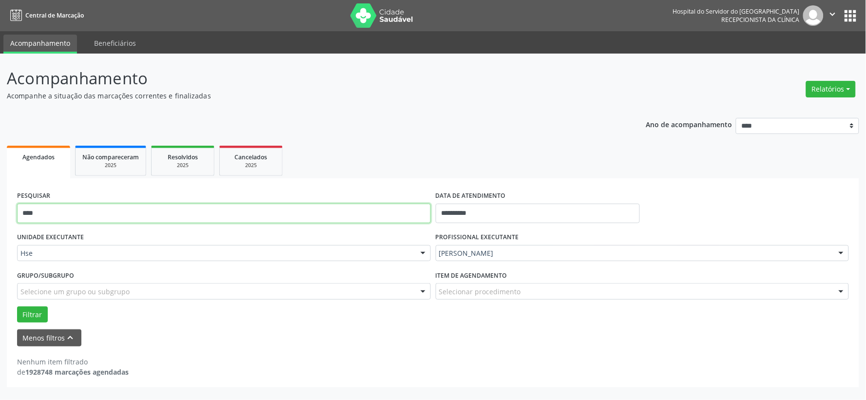
click at [269, 207] on input "****" at bounding box center [224, 214] width 414 height 20
click at [17, 307] on button "Filtrar" at bounding box center [32, 315] width 31 height 17
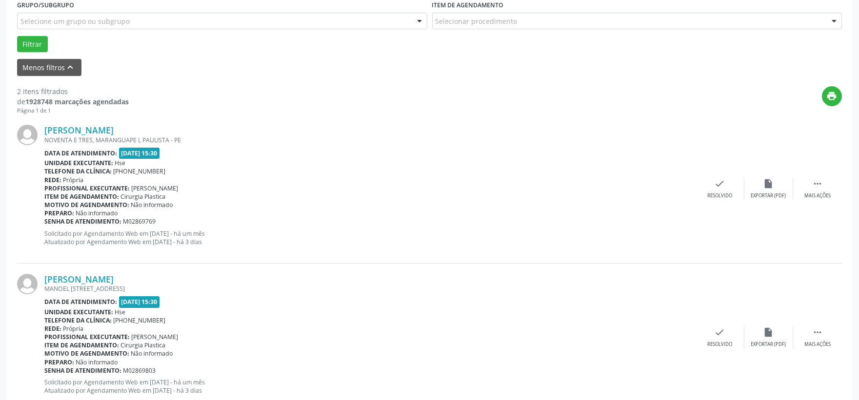
scroll to position [299, 0]
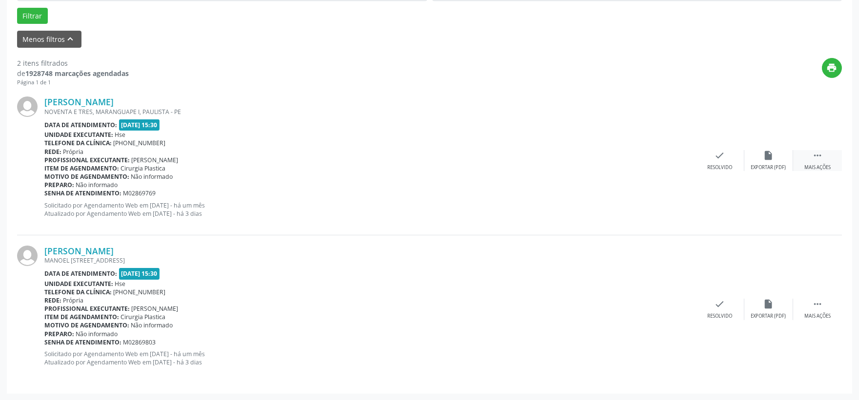
click at [805, 159] on div " Mais ações" at bounding box center [817, 160] width 49 height 21
click at [761, 167] on div "Não compareceu" at bounding box center [767, 167] width 41 height 7
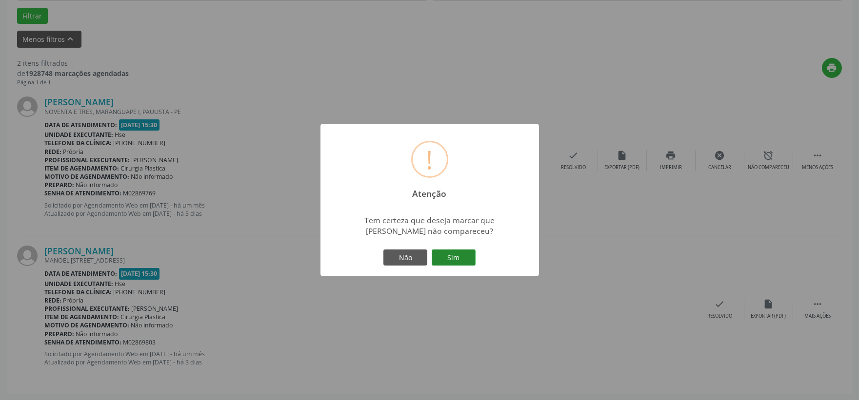
click at [451, 256] on button "Sim" at bounding box center [453, 258] width 44 height 17
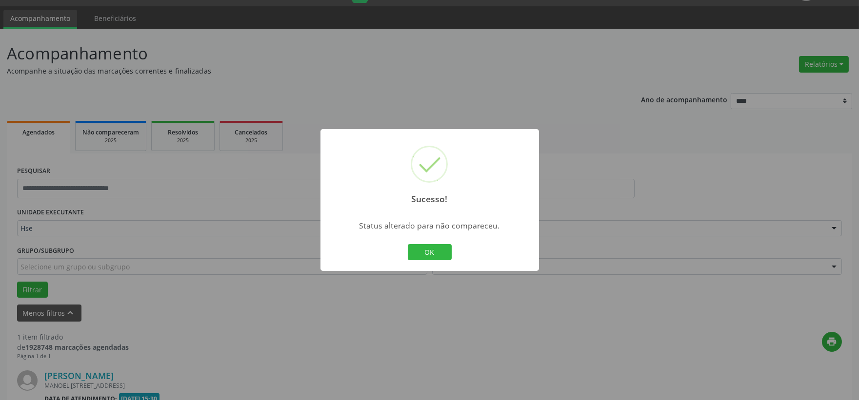
scroll to position [150, 0]
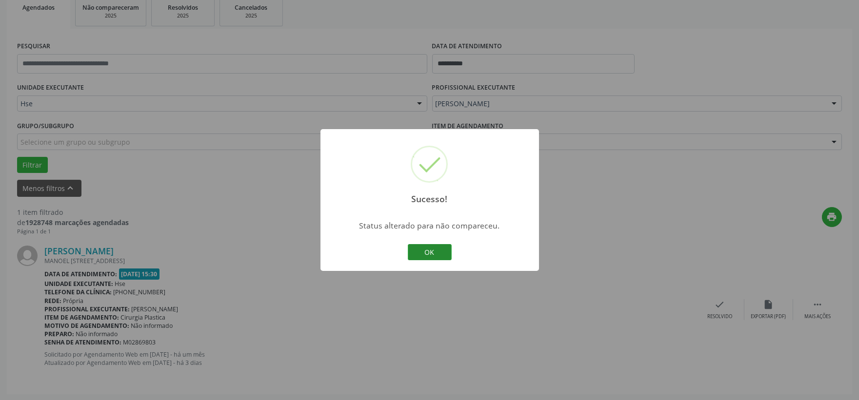
click at [437, 251] on button "OK" at bounding box center [430, 252] width 44 height 17
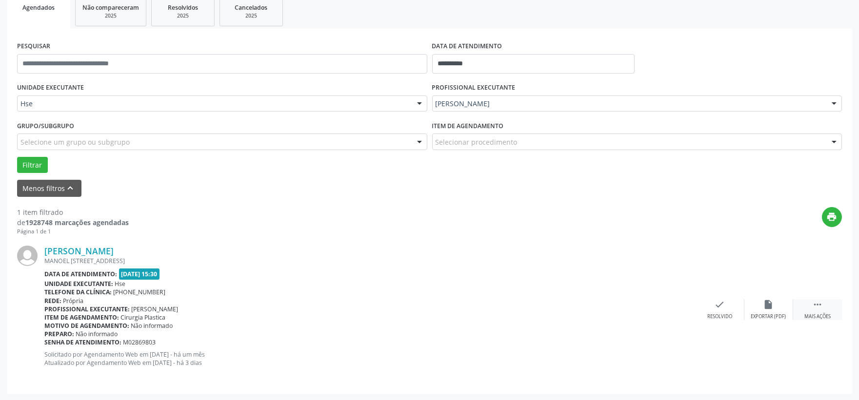
click at [817, 302] on icon "" at bounding box center [817, 304] width 11 height 11
click at [767, 305] on icon "alarm_off" at bounding box center [768, 304] width 11 height 11
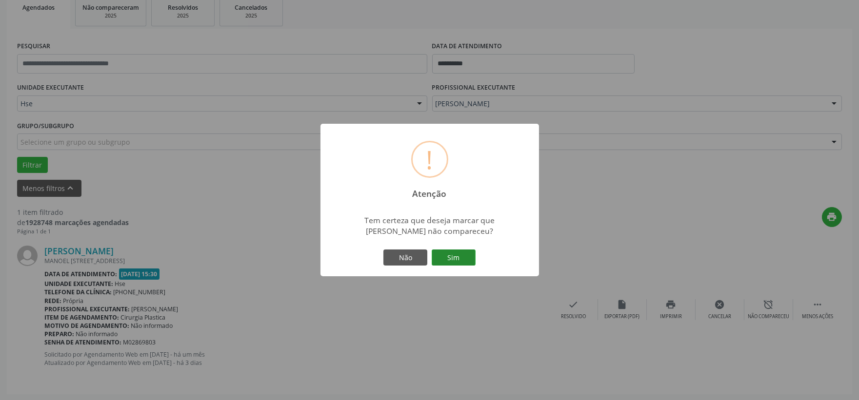
click at [467, 257] on button "Sim" at bounding box center [453, 258] width 44 height 17
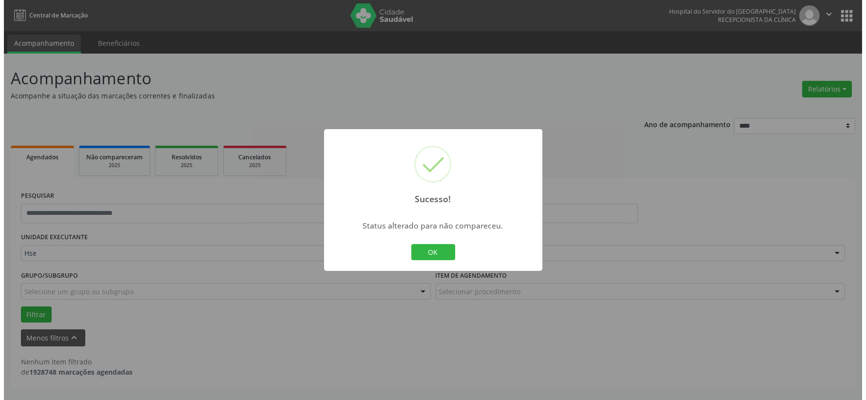
scroll to position [0, 0]
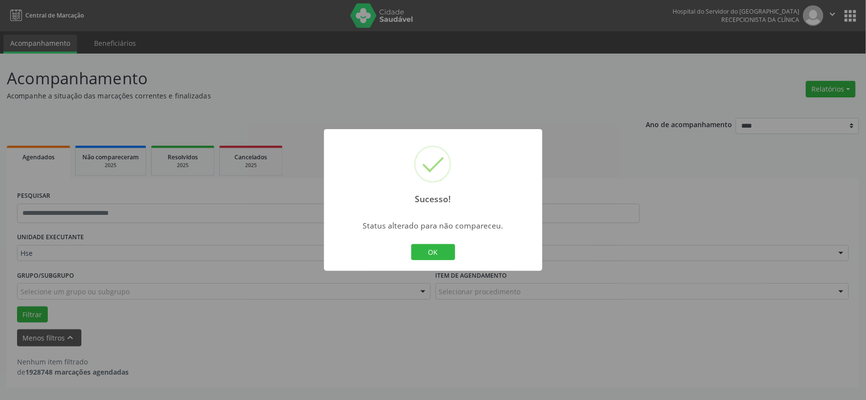
drag, startPoint x: 444, startPoint y: 248, endPoint x: 349, endPoint y: 193, distance: 109.9
click at [441, 249] on button "OK" at bounding box center [433, 252] width 44 height 17
